Goal: Obtain resource: Obtain resource

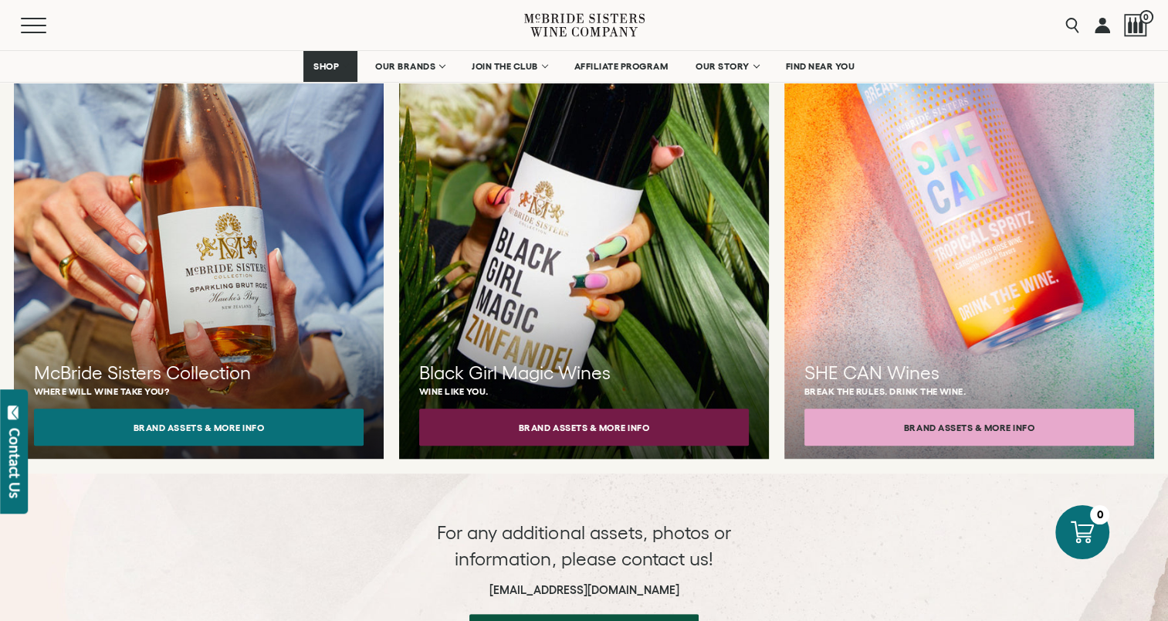
click at [553, 308] on div "Black Girl Magic Wines Wine like you. Brand Assets & More Info" at bounding box center [584, 200] width 370 height 537
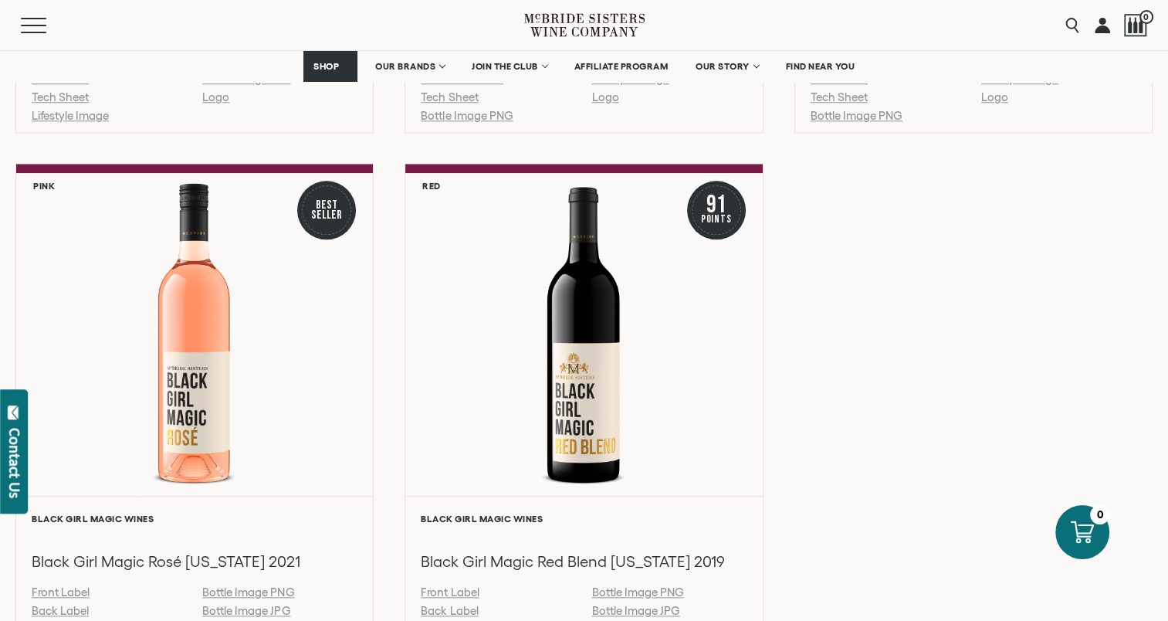
scroll to position [1698, 0]
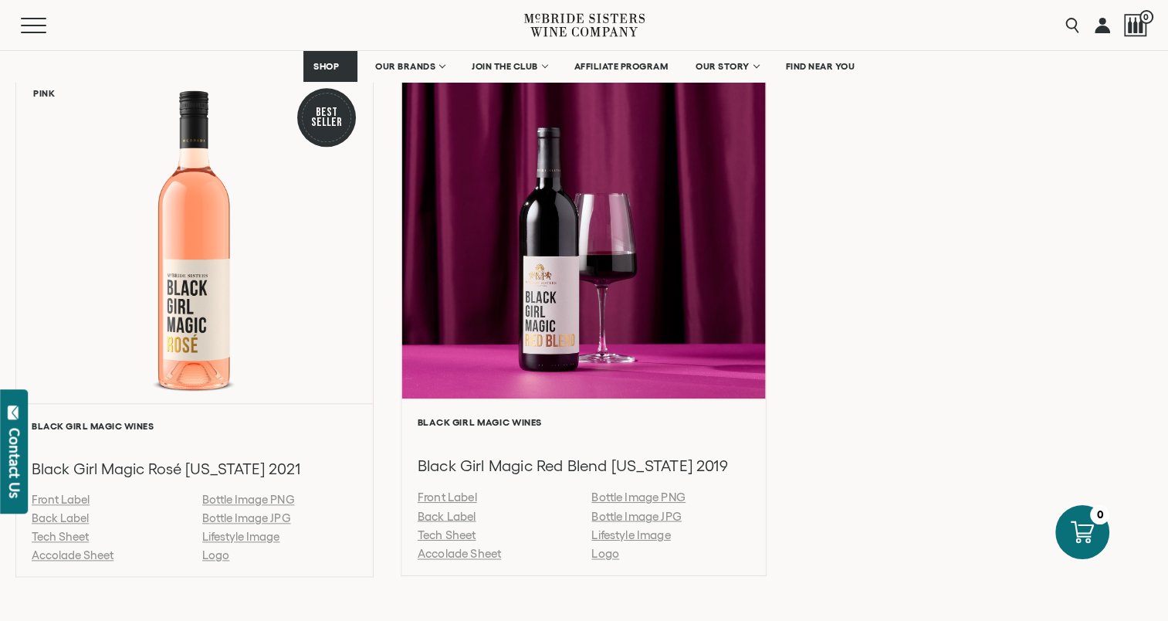
drag, startPoint x: 447, startPoint y: 549, endPoint x: 460, endPoint y: 552, distance: 13.5
click at [447, 549] on link "Accolade Sheet" at bounding box center [459, 552] width 83 height 13
click at [469, 551] on link "Accolade Sheet" at bounding box center [459, 552] width 83 height 13
click at [472, 551] on link "Accolade Sheet" at bounding box center [459, 552] width 83 height 13
click at [452, 570] on div "Black Girl Magic Wines Black Girl Magic Red Blend [US_STATE] 2019 Front Label B…" at bounding box center [584, 486] width 364 height 177
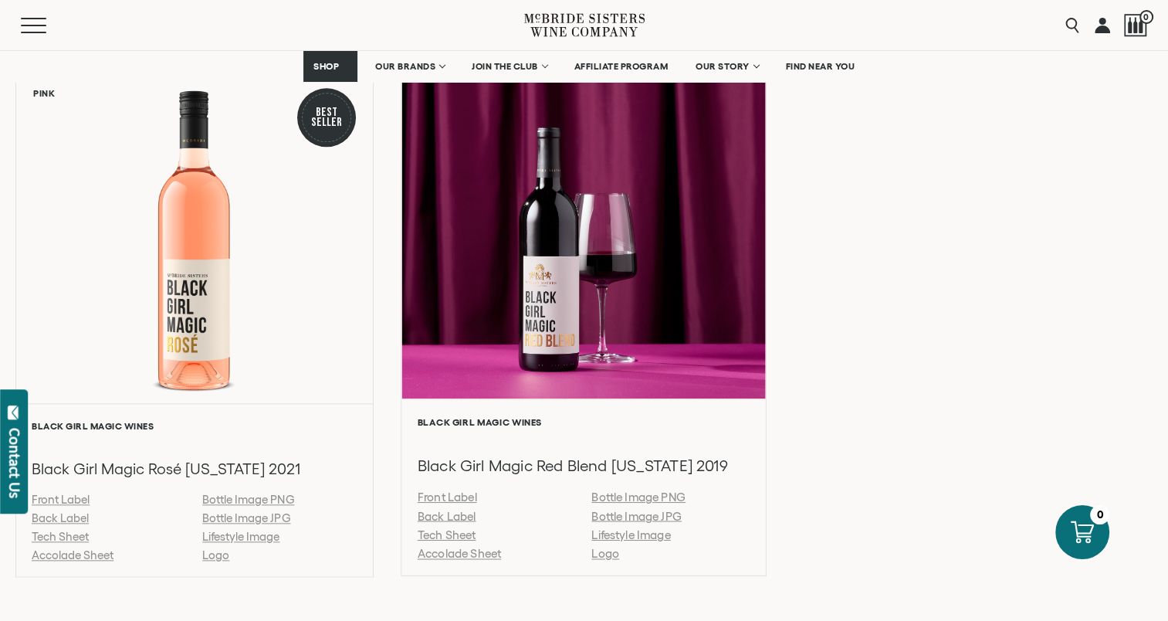
click at [455, 533] on link "Tech Sheet" at bounding box center [447, 533] width 59 height 13
